Goal: Task Accomplishment & Management: Complete application form

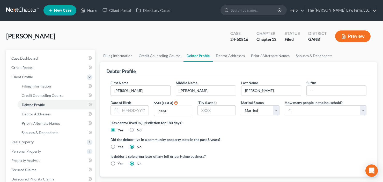
select select "1"
select select "3"
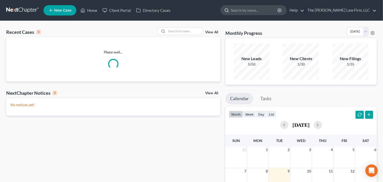
click at [261, 12] on input "search" at bounding box center [254, 10] width 47 height 10
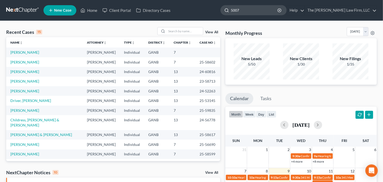
type input "50077"
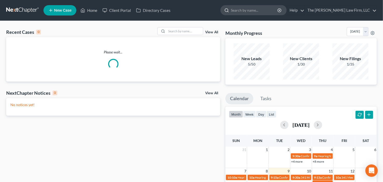
click at [262, 14] on input "search" at bounding box center [254, 10] width 47 height 10
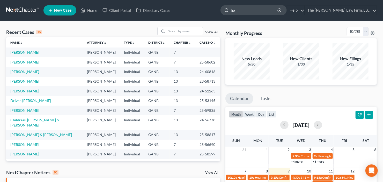
type input "h"
type input "[PERSON_NAME]"
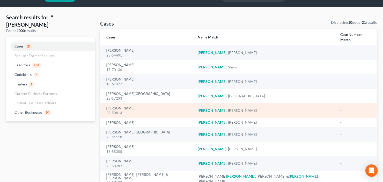
scroll to position [21, 0]
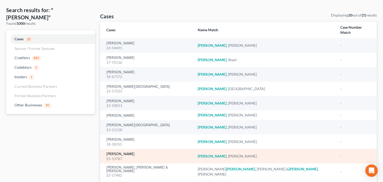
click at [118, 153] on link "[PERSON_NAME]" at bounding box center [120, 155] width 28 height 4
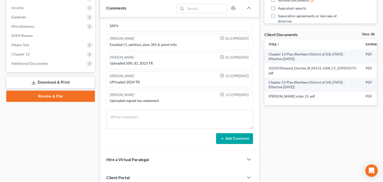
scroll to position [166, 0]
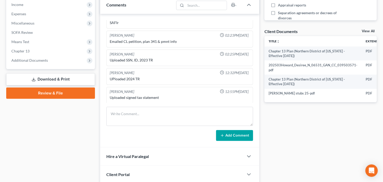
click at [26, 63] on span "Additional Documents" at bounding box center [51, 60] width 88 height 9
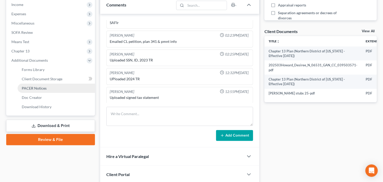
click at [31, 89] on span "PACER Notices" at bounding box center [34, 88] width 25 height 4
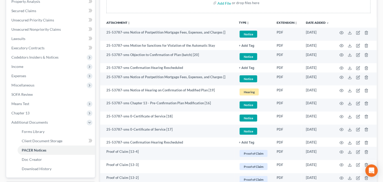
scroll to position [124, 0]
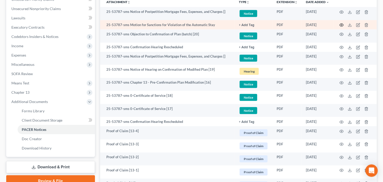
click at [340, 26] on icon "button" at bounding box center [341, 25] width 4 height 4
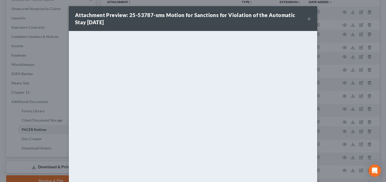
click at [307, 18] on button "×" at bounding box center [309, 19] width 4 height 6
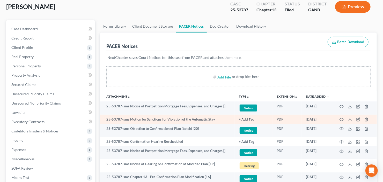
scroll to position [0, 0]
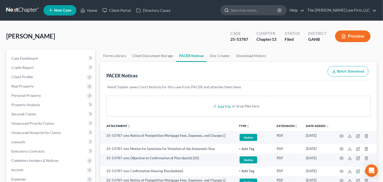
click at [264, 12] on input "search" at bounding box center [254, 10] width 47 height 10
type input "50077"
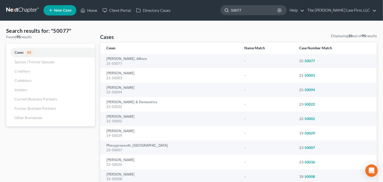
click at [256, 9] on input "50077" at bounding box center [254, 10] width 47 height 10
click at [258, 16] on ul "New Case Home Client Portal Directory Cases 50077 - No Result - Cases [PERSON_N…" at bounding box center [209, 10] width 333 height 13
click at [263, 11] on input "50077" at bounding box center [254, 10] width 47 height 10
drag, startPoint x: 263, startPoint y: 11, endPoint x: 206, endPoint y: 18, distance: 57.3
click at [206, 18] on nav "Home New Case Client Portal Directory Cases The [PERSON_NAME] Law Firm, LLC [EM…" at bounding box center [191, 10] width 383 height 21
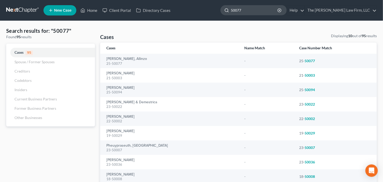
click at [260, 8] on input "50077" at bounding box center [254, 10] width 47 height 10
click at [262, 10] on input "50077" at bounding box center [254, 10] width 47 height 10
drag, startPoint x: 263, startPoint y: 11, endPoint x: 227, endPoint y: 20, distance: 36.8
click at [228, 20] on nav "Home New Case Client Portal Directory Cases The [PERSON_NAME] Law Firm, LLC [EM…" at bounding box center [191, 10] width 383 height 21
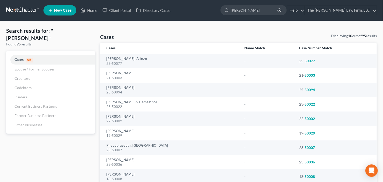
type input "[PERSON_NAME]"
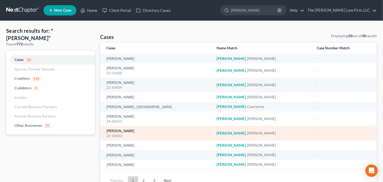
click at [122, 132] on link "[PERSON_NAME]" at bounding box center [120, 132] width 28 height 4
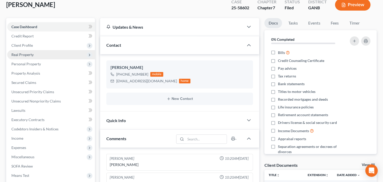
scroll to position [62, 0]
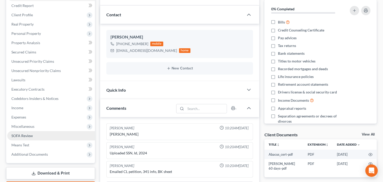
click at [24, 135] on span "SOFA Review" at bounding box center [21, 136] width 21 height 4
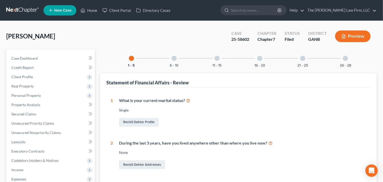
drag, startPoint x: 336, startPoint y: 55, endPoint x: 341, endPoint y: 57, distance: 5.2
click at [335, 55] on div "1 - 5 6 - 10 11 - 15 16 - 20 21 - 25 26 - 28" at bounding box center [239, 59] width 232 height 18
click at [345, 58] on div at bounding box center [345, 58] width 5 height 5
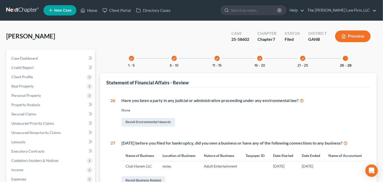
click at [304, 61] on div "check" at bounding box center [302, 58] width 5 height 5
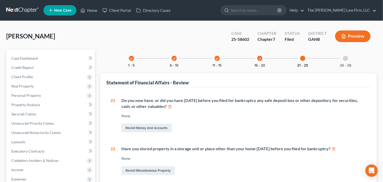
click at [265, 59] on div "check 16 - 20" at bounding box center [260, 59] width 18 height 18
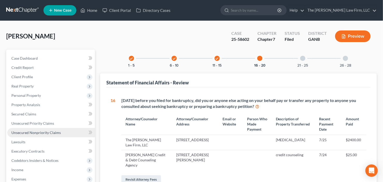
click at [39, 131] on span "Unsecured Nonpriority Claims" at bounding box center [35, 133] width 49 height 4
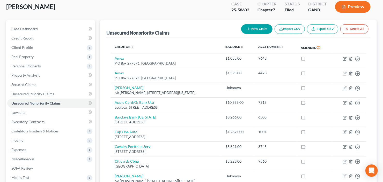
scroll to position [26, 0]
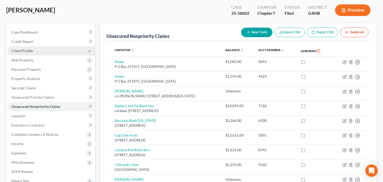
click at [38, 53] on span "Client Profile" at bounding box center [51, 50] width 88 height 9
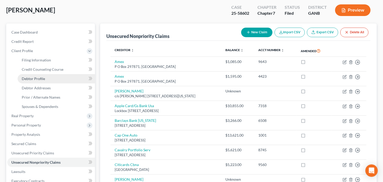
click at [40, 79] on span "Debtor Profile" at bounding box center [33, 79] width 23 height 4
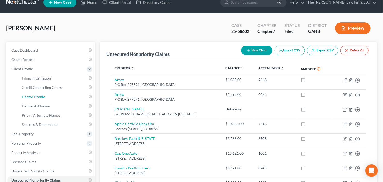
select select "0"
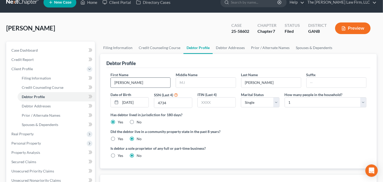
scroll to position [0, 0]
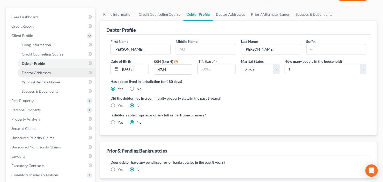
click at [41, 73] on span "Debtor Addresses" at bounding box center [36, 73] width 29 height 4
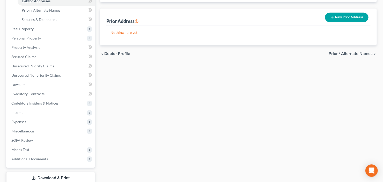
scroll to position [145, 0]
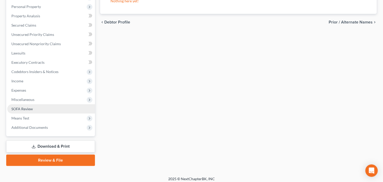
click at [29, 107] on span "SOFA Review" at bounding box center [21, 109] width 21 height 4
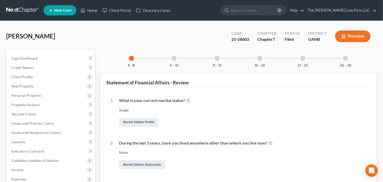
click at [346, 56] on div at bounding box center [345, 58] width 5 height 5
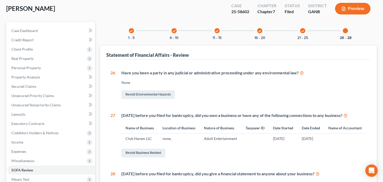
scroll to position [21, 0]
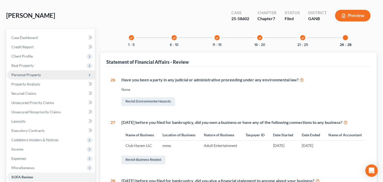
click at [42, 75] on span "Personal Property" at bounding box center [51, 74] width 88 height 9
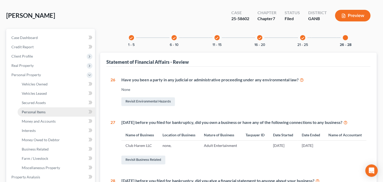
click at [42, 113] on span "Personal Items" at bounding box center [34, 112] width 24 height 4
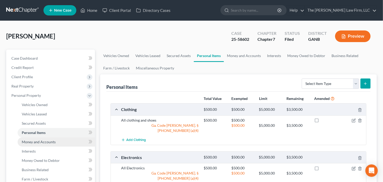
click at [48, 142] on span "Money and Accounts" at bounding box center [39, 142] width 34 height 4
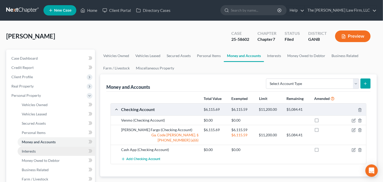
click at [45, 149] on link "Interests" at bounding box center [56, 151] width 77 height 9
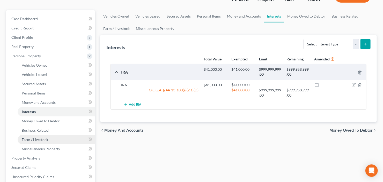
scroll to position [41, 0]
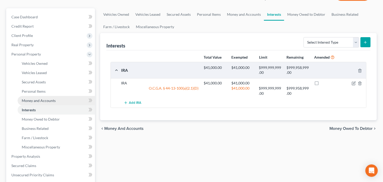
click at [42, 102] on span "Money and Accounts" at bounding box center [39, 101] width 34 height 4
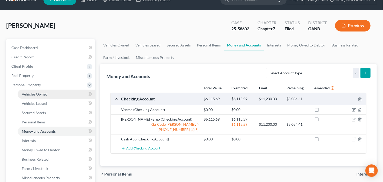
scroll to position [21, 0]
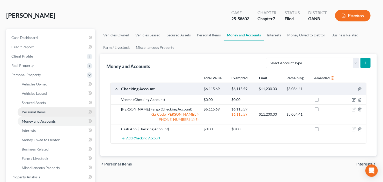
click at [37, 112] on span "Personal Items" at bounding box center [34, 112] width 24 height 4
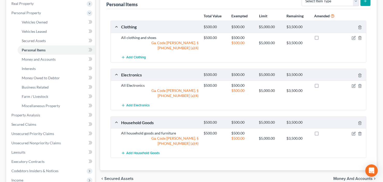
scroll to position [21, 0]
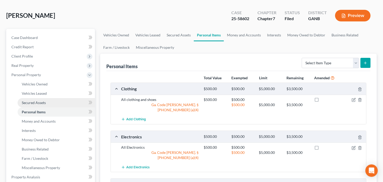
click at [41, 104] on span "Secured Assets" at bounding box center [34, 103] width 24 height 4
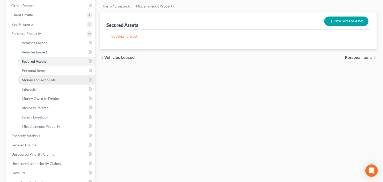
click at [31, 82] on link "Money and Accounts" at bounding box center [56, 80] width 77 height 9
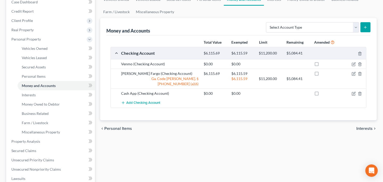
scroll to position [62, 0]
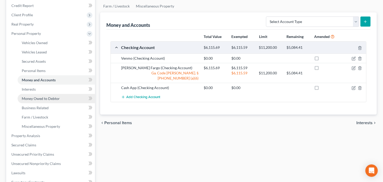
click at [34, 100] on span "Money Owed to Debtor" at bounding box center [41, 98] width 38 height 4
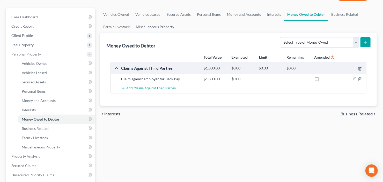
scroll to position [62, 0]
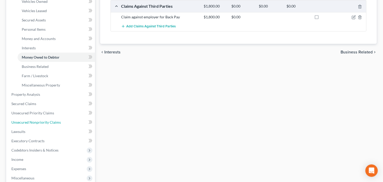
click at [39, 121] on span "Unsecured Nonpriority Claims" at bounding box center [35, 122] width 49 height 4
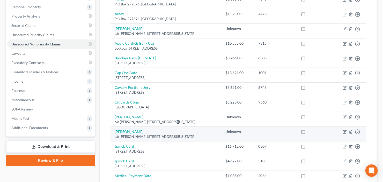
scroll to position [88, 0]
